Goal: Task Accomplishment & Management: Complete application form

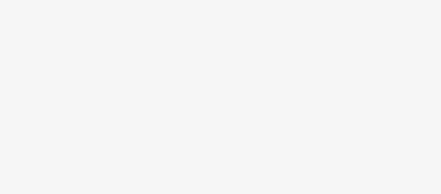
click at [233, 106] on body at bounding box center [220, 97] width 441 height 194
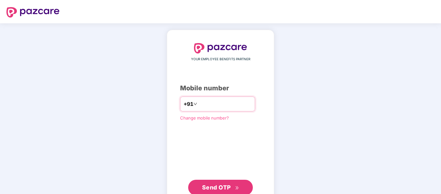
click at [225, 104] on input "number" at bounding box center [225, 104] width 53 height 10
type input "**********"
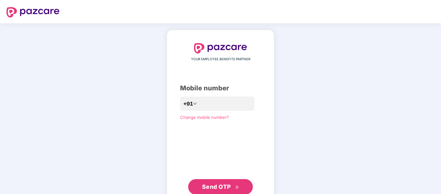
click at [194, 113] on div "**********" at bounding box center [220, 118] width 81 height 151
click at [223, 122] on div "**********" at bounding box center [220, 118] width 81 height 151
click at [310, 129] on div "**********" at bounding box center [220, 118] width 441 height 191
click at [261, 86] on div "Mobile number" at bounding box center [220, 88] width 81 height 10
click at [229, 186] on span "Send OTP" at bounding box center [216, 186] width 29 height 7
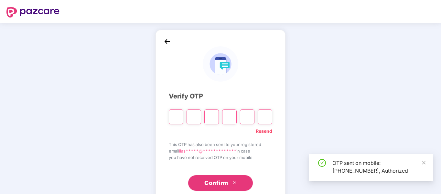
type input "*"
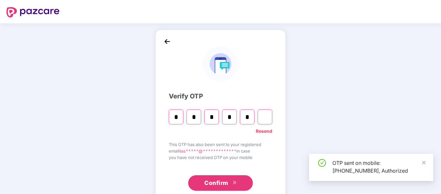
type input "*"
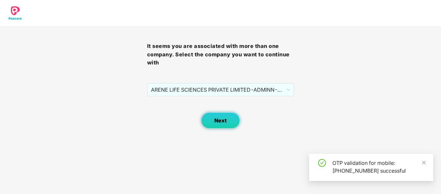
click at [220, 120] on span "Next" at bounding box center [220, 120] width 12 height 6
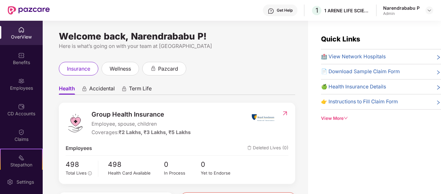
click at [230, 81] on div "Health Accidental Term Life Group Health Insurance Employee, spouse, children C…" at bounding box center [177, 161] width 236 height 173
click at [235, 72] on div "insurance wellness pazcard" at bounding box center [177, 69] width 236 height 14
click at [431, 13] on img at bounding box center [429, 10] width 5 height 5
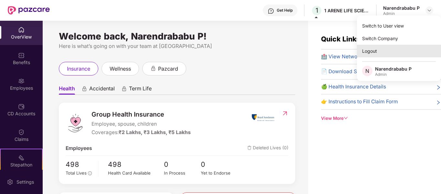
click at [370, 54] on div "Logout" at bounding box center [399, 51] width 84 height 13
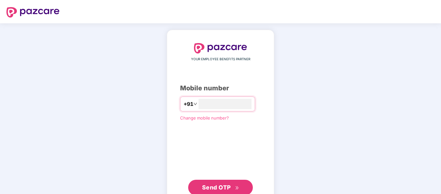
type input "**********"
click at [227, 185] on span "Send OTP" at bounding box center [216, 186] width 29 height 7
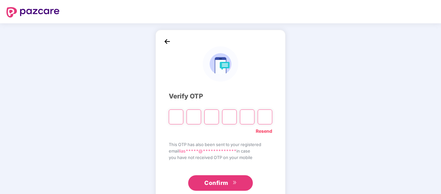
type input "*"
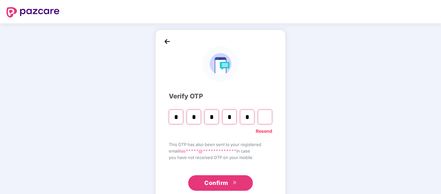
type input "*"
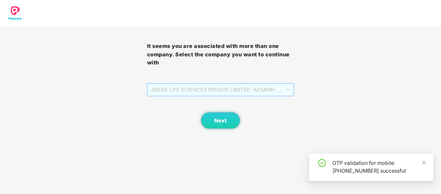
click at [272, 87] on span "ARENE LIFE SCIENCES PRIVATE LIMITED - ADMINN - ADMIN" at bounding box center [220, 89] width 139 height 12
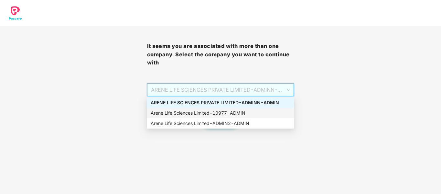
click at [233, 111] on div "Arene Life Sciences Limited - 10977 - ADMIN" at bounding box center [220, 112] width 139 height 7
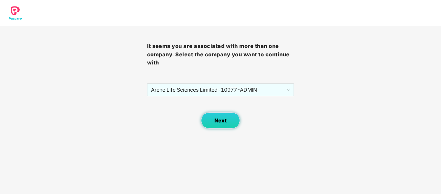
click at [224, 119] on span "Next" at bounding box center [220, 120] width 12 height 6
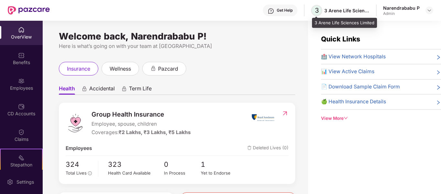
click at [320, 12] on span "3" at bounding box center [316, 10] width 11 height 11
click at [321, 10] on span "3" at bounding box center [316, 10] width 11 height 11
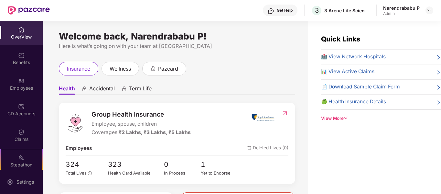
click at [248, 58] on div "Welcome back, Narendrababu P! Here is what’s going on with your team at Pazcare…" at bounding box center [176, 111] width 266 height 181
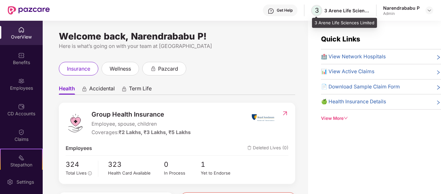
click at [317, 10] on span "3" at bounding box center [317, 10] width 4 height 8
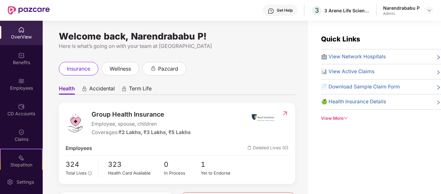
click at [281, 46] on div "Here is what’s going on with your team at [GEOGRAPHIC_DATA]" at bounding box center [177, 46] width 236 height 8
click at [430, 11] on img at bounding box center [429, 10] width 5 height 5
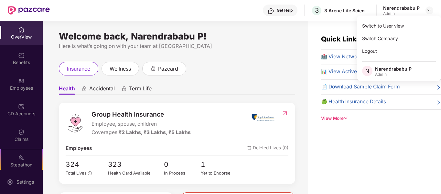
click at [372, 70] on span "N" at bounding box center [367, 71] width 10 height 10
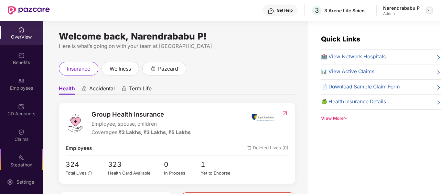
click at [431, 11] on img at bounding box center [429, 10] width 5 height 5
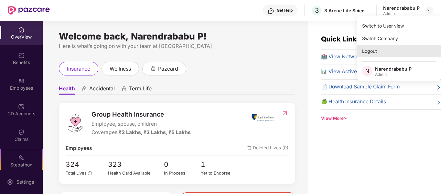
click at [368, 51] on div "Logout" at bounding box center [399, 51] width 84 height 13
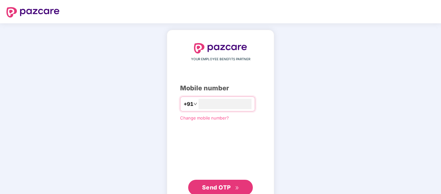
type input "**********"
click at [218, 186] on span "Send OTP" at bounding box center [216, 186] width 29 height 7
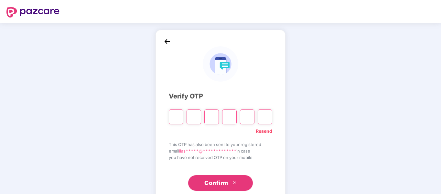
type input "*"
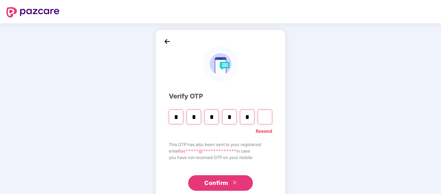
type input "*"
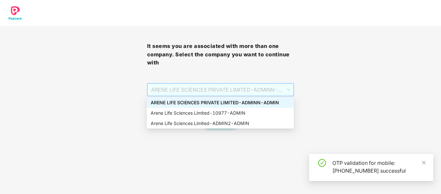
click at [275, 89] on span "ARENE LIFE SCIENCES PRIVATE LIMITED - ADMINN - ADMIN" at bounding box center [220, 89] width 139 height 12
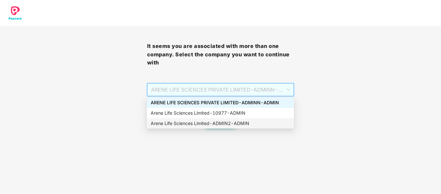
click at [243, 122] on div "Arene Life Sciences Limited - ADMIN2 - ADMIN" at bounding box center [220, 123] width 139 height 7
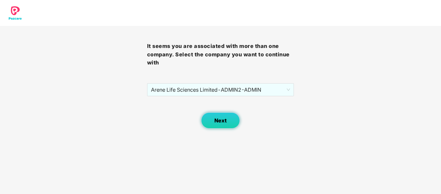
click at [230, 122] on button "Next" at bounding box center [220, 120] width 39 height 16
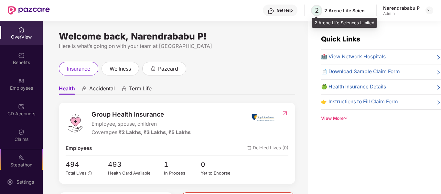
click at [321, 12] on span "2" at bounding box center [316, 10] width 11 height 11
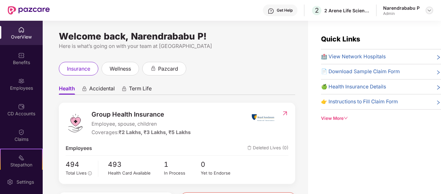
click at [427, 12] on div at bounding box center [430, 10] width 8 height 8
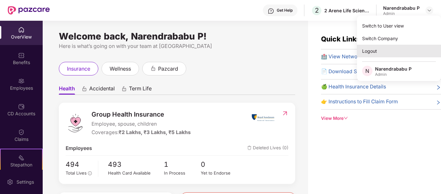
click at [380, 56] on div "Logout" at bounding box center [399, 51] width 84 height 13
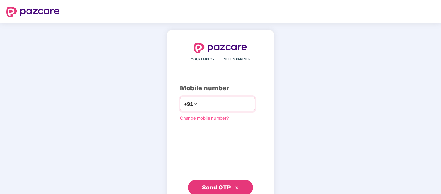
click at [231, 102] on input "number" at bounding box center [225, 104] width 53 height 10
type input "**********"
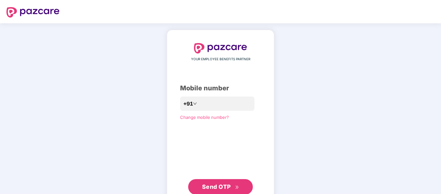
click at [219, 184] on span "Send OTP" at bounding box center [216, 186] width 29 height 7
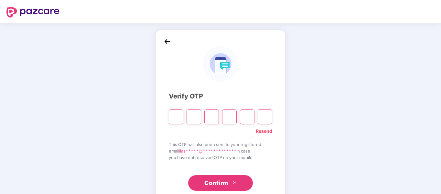
type input "*"
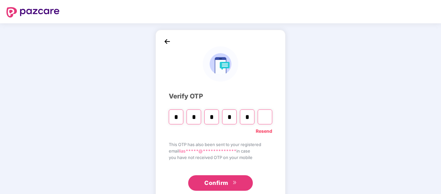
type input "*"
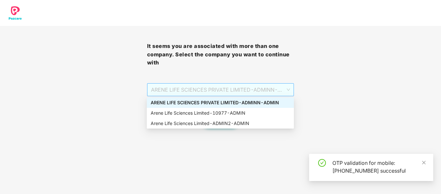
click at [256, 95] on span "ARENE LIFE SCIENCES PRIVATE LIMITED - ADMINN - ADMIN" at bounding box center [220, 89] width 139 height 12
click at [254, 101] on div "ARENE LIFE SCIENCES PRIVATE LIMITED - ADMINN - ADMIN" at bounding box center [220, 102] width 139 height 7
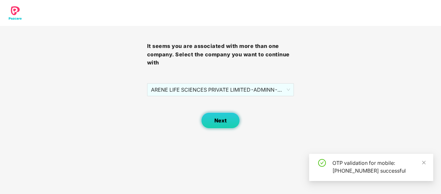
click at [222, 120] on span "Next" at bounding box center [220, 120] width 12 height 6
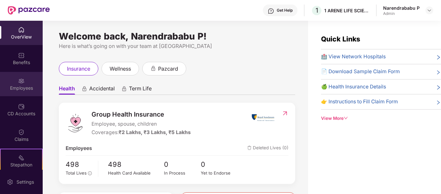
click at [22, 89] on div "Employees" at bounding box center [21, 88] width 43 height 6
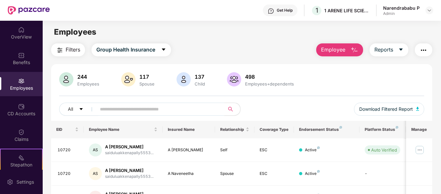
click at [337, 51] on span "Employee" at bounding box center [333, 50] width 24 height 8
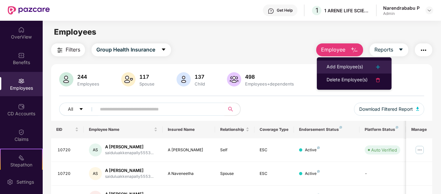
click at [339, 66] on div "Add Employee(s)" at bounding box center [345, 67] width 37 height 8
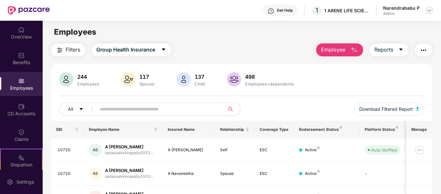
click at [431, 12] on img at bounding box center [429, 10] width 5 height 5
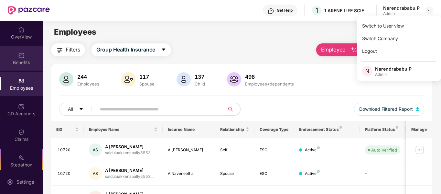
click at [21, 56] on img at bounding box center [21, 55] width 6 height 6
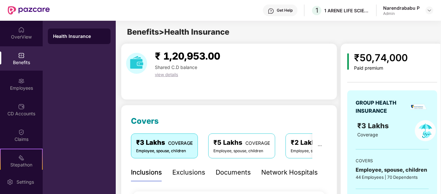
click at [236, 78] on div "₹ 1,20,953.00 Shared C.D balance view details" at bounding box center [229, 63] width 211 height 29
click at [430, 8] on img at bounding box center [429, 10] width 5 height 5
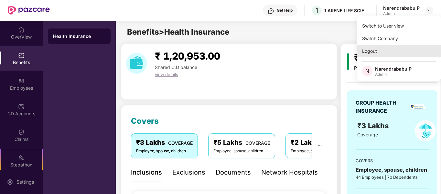
click at [387, 50] on div "Logout" at bounding box center [399, 51] width 84 height 13
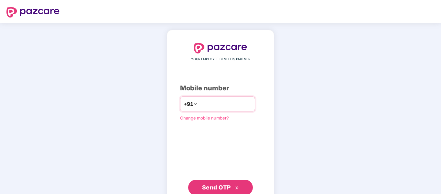
click at [238, 108] on input "number" at bounding box center [225, 104] width 53 height 10
type input "**********"
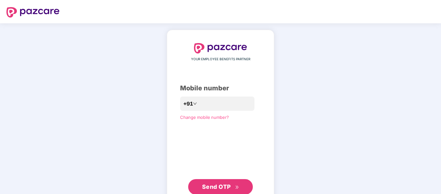
click at [229, 184] on span "Send OTP" at bounding box center [216, 186] width 29 height 7
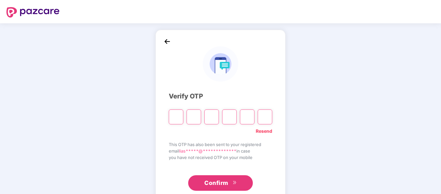
type input "*"
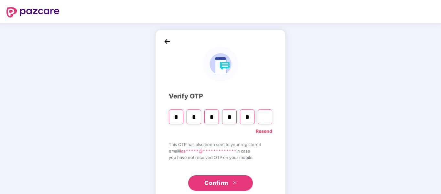
type input "*"
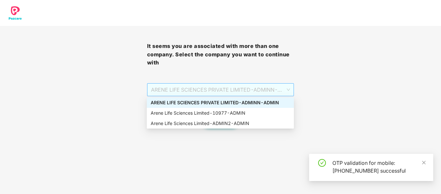
click at [263, 91] on span "ARENE LIFE SCIENCES PRIVATE LIMITED - ADMINN - ADMIN" at bounding box center [220, 89] width 139 height 12
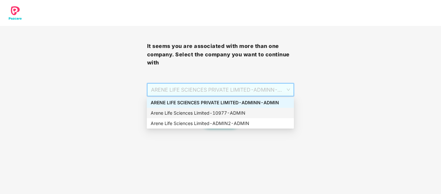
click at [247, 111] on div "Arene Life Sciences Limited - 10977 - ADMIN" at bounding box center [220, 112] width 139 height 7
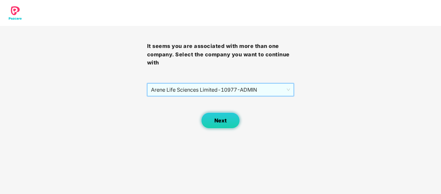
click at [217, 122] on span "Next" at bounding box center [220, 120] width 12 height 6
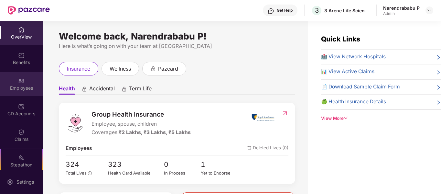
click at [25, 80] on div "Employees" at bounding box center [21, 84] width 43 height 24
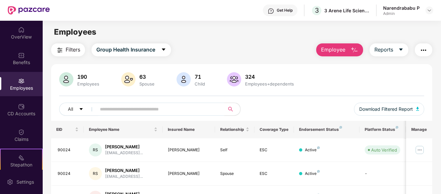
click at [336, 50] on span "Employee" at bounding box center [333, 50] width 24 height 8
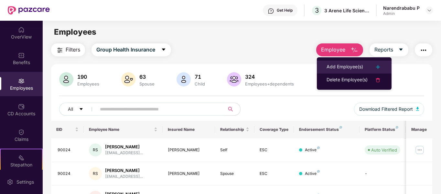
click at [351, 65] on div "Add Employee(s)" at bounding box center [345, 67] width 37 height 8
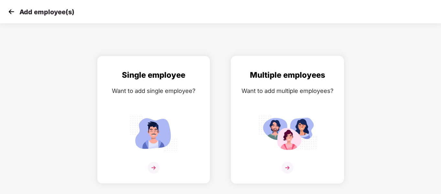
click at [290, 170] on img at bounding box center [288, 168] width 12 height 12
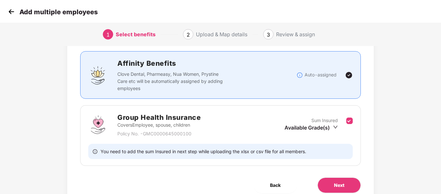
scroll to position [52, 0]
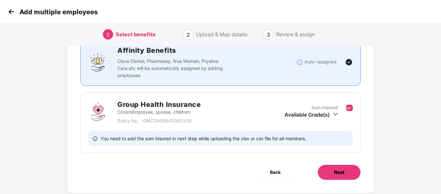
click at [331, 168] on button "Next" at bounding box center [339, 172] width 43 height 16
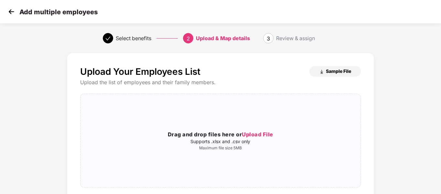
click at [342, 71] on span "Sample File" at bounding box center [338, 71] width 25 height 6
click at [297, 118] on div "Drag and drop files here or Upload File Supports .xlsx and .csv only Maximum fi…" at bounding box center [221, 140] width 280 height 83
click at [386, 101] on div "Upload Your Employees List Sample File Upload the list of employees and their f…" at bounding box center [221, 155] width 368 height 210
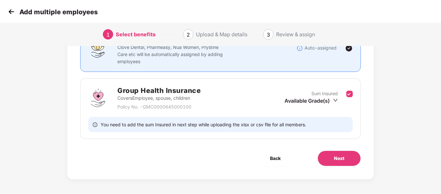
scroll to position [67, 0]
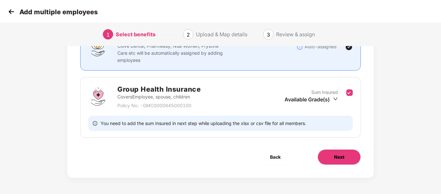
click at [332, 150] on button "Next" at bounding box center [339, 157] width 43 height 16
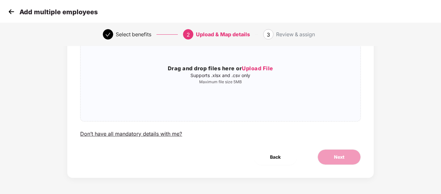
scroll to position [0, 0]
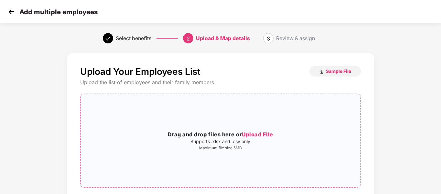
click at [267, 134] on span "Upload File" at bounding box center [257, 134] width 31 height 6
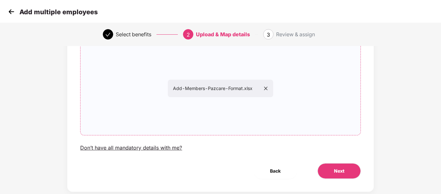
scroll to position [57, 0]
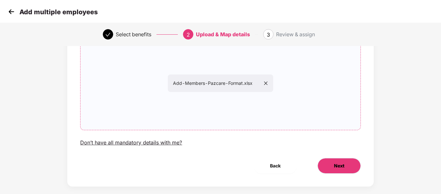
click at [345, 162] on button "Next" at bounding box center [339, 166] width 43 height 16
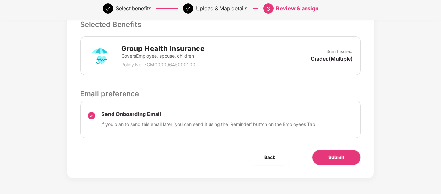
scroll to position [174, 0]
click at [270, 118] on div "Send Onboarding Email If you plan to send this email later, you can send it usi…" at bounding box center [208, 118] width 214 height 17
click at [340, 155] on span "Submit" at bounding box center [337, 156] width 16 height 7
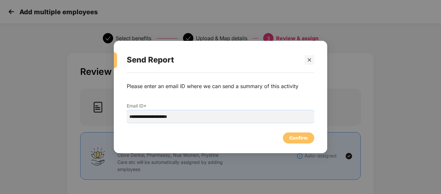
click at [214, 117] on input "**********" at bounding box center [221, 116] width 188 height 12
type input "*"
type input "**********"
click at [304, 137] on div "Confirm" at bounding box center [298, 137] width 18 height 7
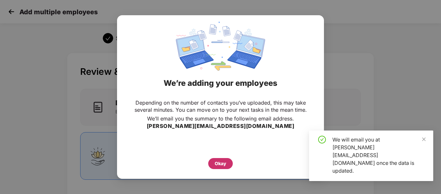
click at [223, 160] on div "Okay" at bounding box center [221, 163] width 12 height 7
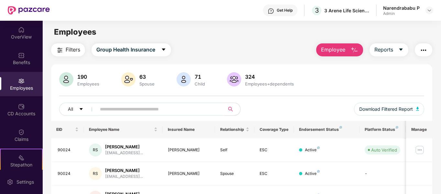
click at [345, 89] on div "190 Employees 63 Spouse 71 Child 324 Employees+dependents All Download Filtered…" at bounding box center [242, 96] width 382 height 49
click at [21, 29] on img at bounding box center [21, 30] width 6 height 6
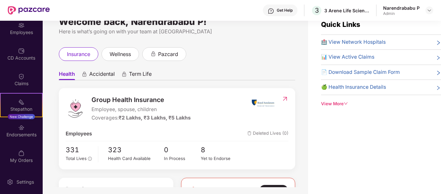
scroll to position [21, 0]
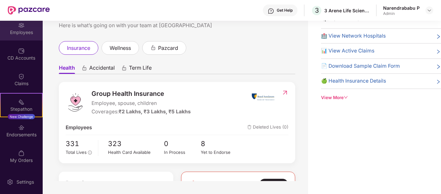
click at [27, 33] on div "Employees" at bounding box center [21, 32] width 43 height 6
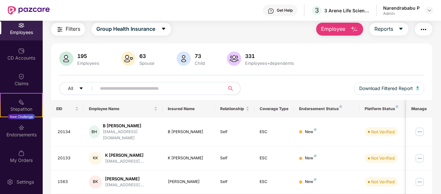
click at [311, 67] on div "195 Employees 63 Spouse 73 Child 331 Employees+dependents" at bounding box center [241, 59] width 365 height 16
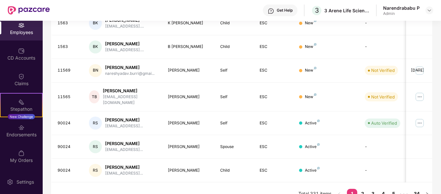
scroll to position [204, 0]
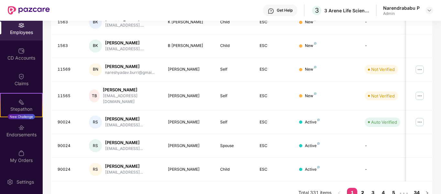
click at [362, 188] on link "2" at bounding box center [362, 193] width 10 height 10
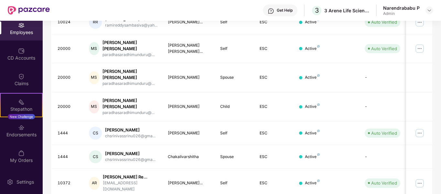
scroll to position [52, 0]
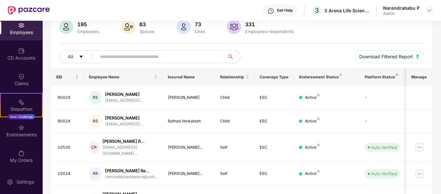
click at [440, 146] on div "Filters Group Health Insurance Employee Reports 195 Employees 63 Spouse 73 Chil…" at bounding box center [242, 181] width 398 height 381
click at [432, 13] on div at bounding box center [430, 10] width 8 height 8
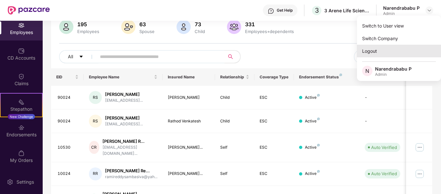
click at [369, 50] on div "Logout" at bounding box center [399, 51] width 84 height 13
